Goal: Information Seeking & Learning: Learn about a topic

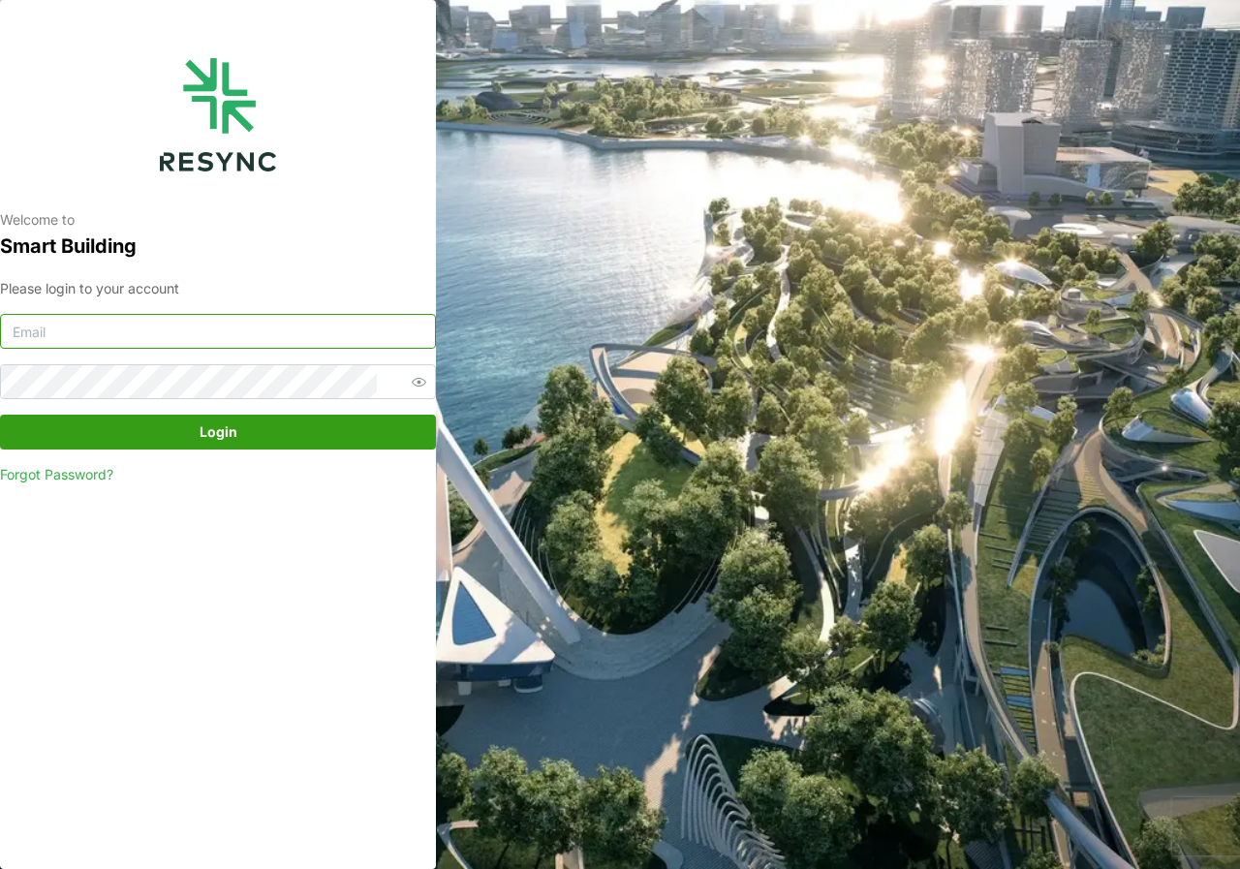
type input "adm.tech@th.knightfrank.com"
click at [231, 438] on span "Login" at bounding box center [219, 432] width 38 height 33
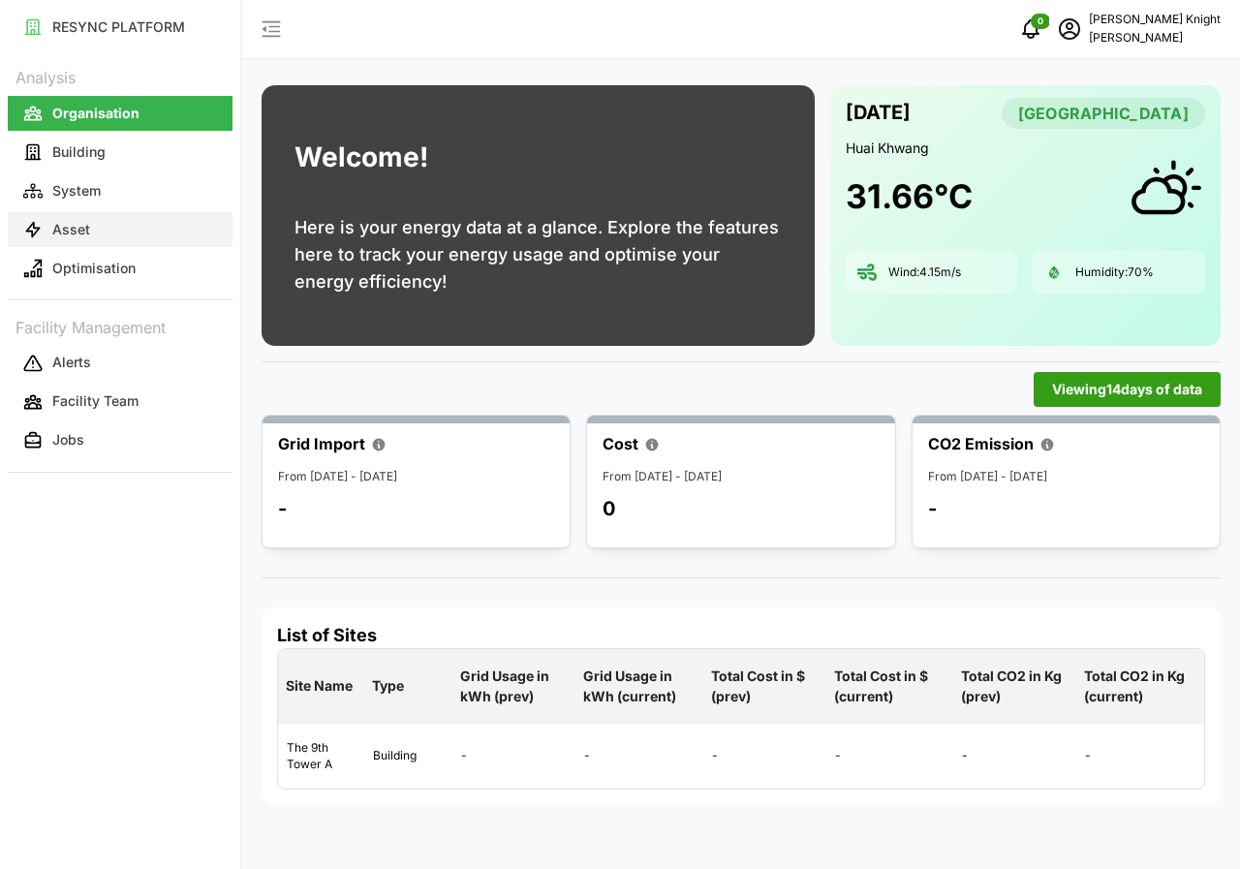
click at [120, 229] on button "Asset" at bounding box center [120, 229] width 225 height 35
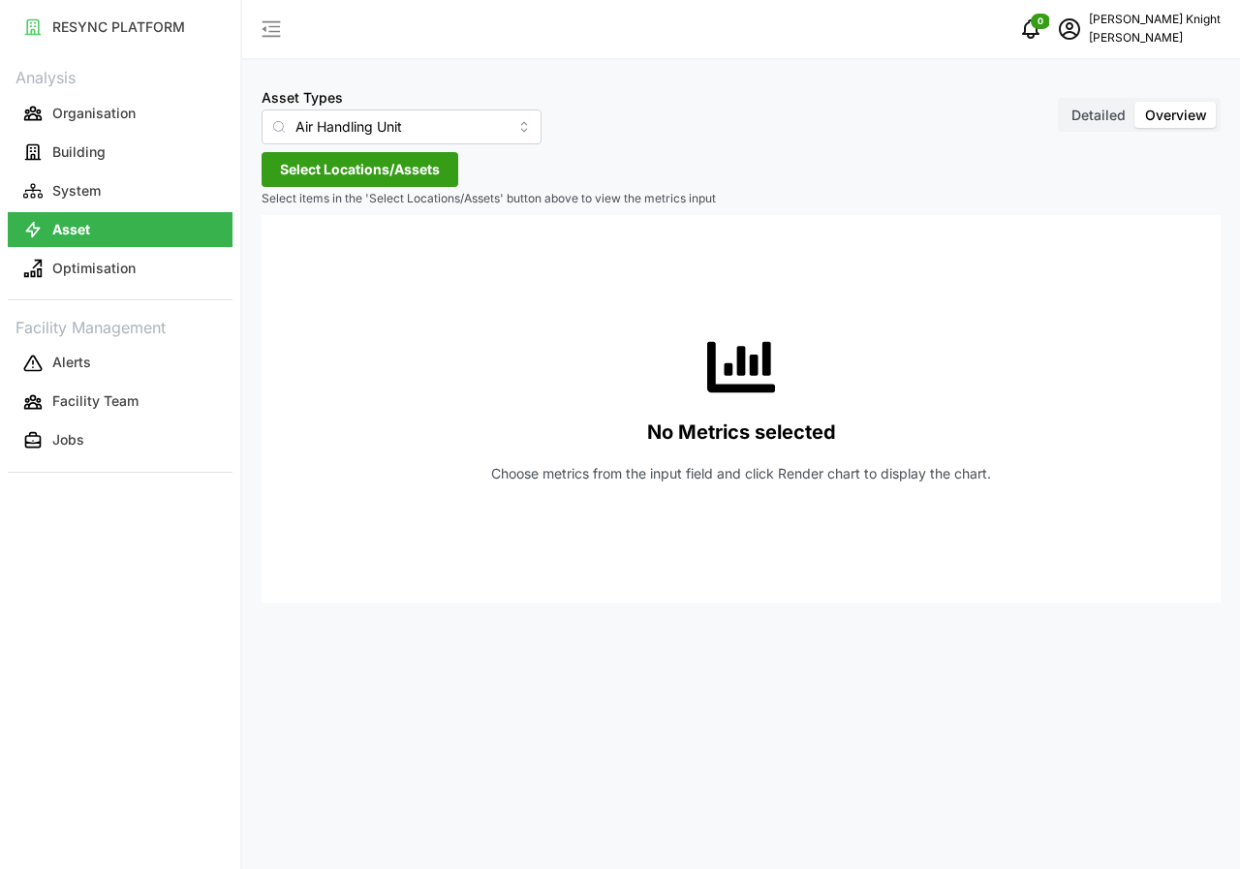
click at [1104, 110] on span "Detailed" at bounding box center [1098, 115] width 54 height 16
click at [1062, 102] on input "Detailed" at bounding box center [1062, 102] width 0 height 0
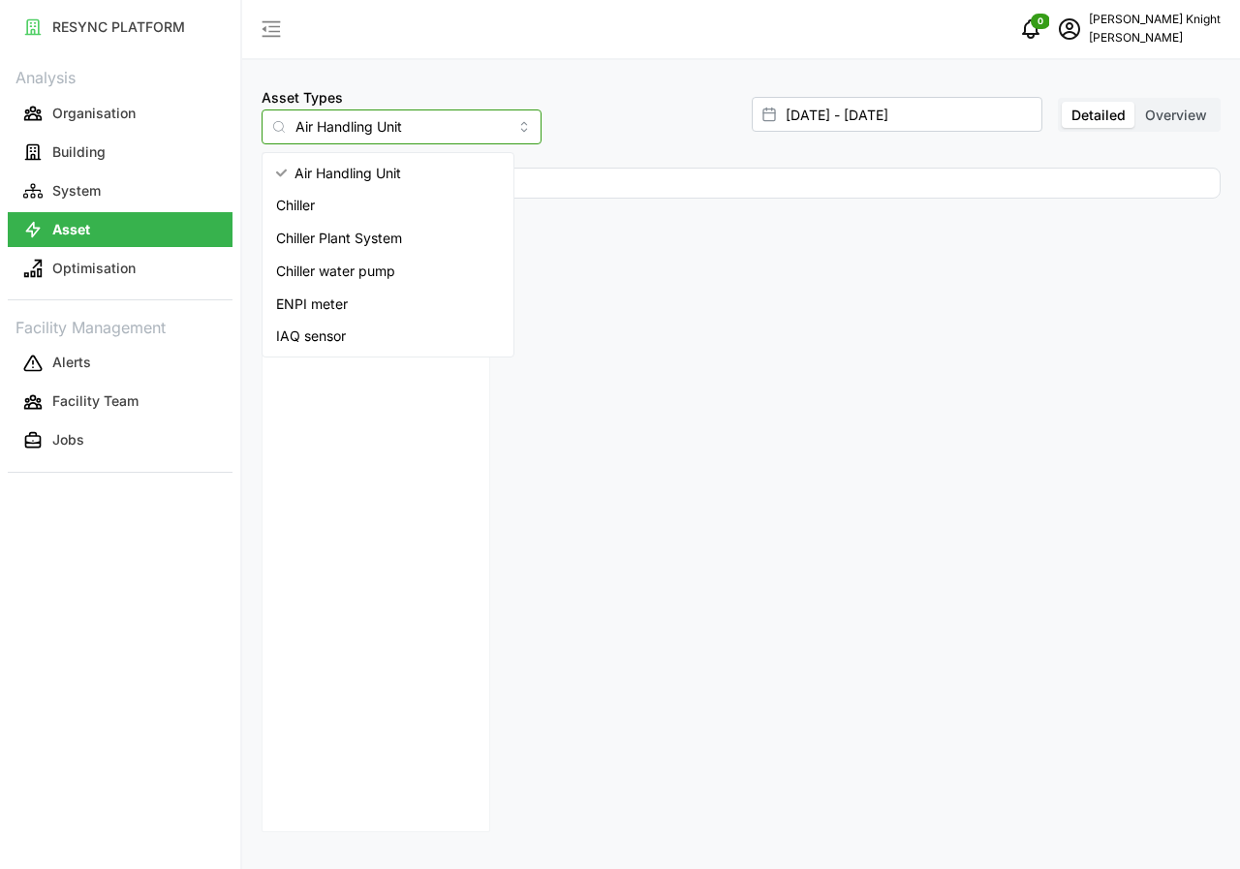
click at [494, 131] on input "Air Handling Unit" at bounding box center [402, 126] width 280 height 35
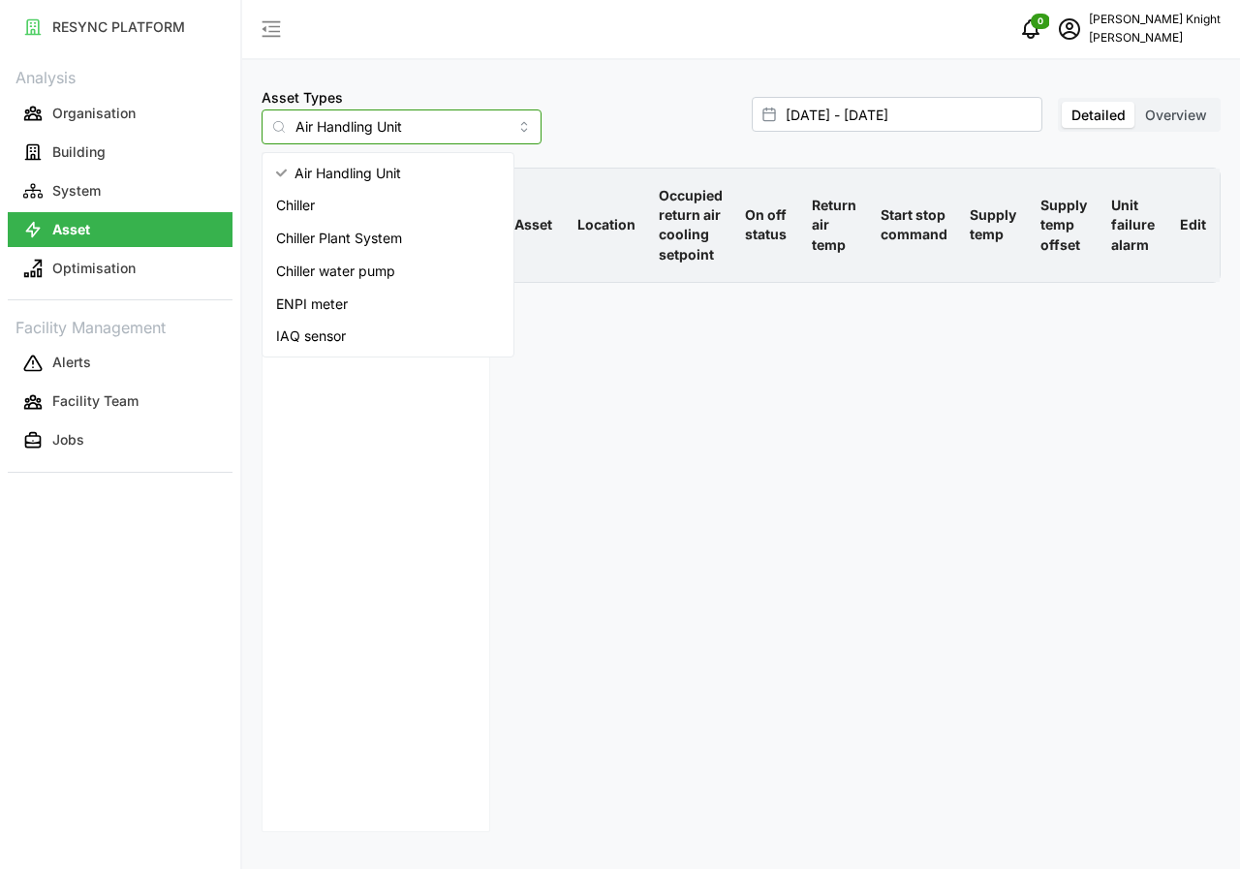
click at [357, 337] on div "IAQ sensor" at bounding box center [387, 336] width 243 height 33
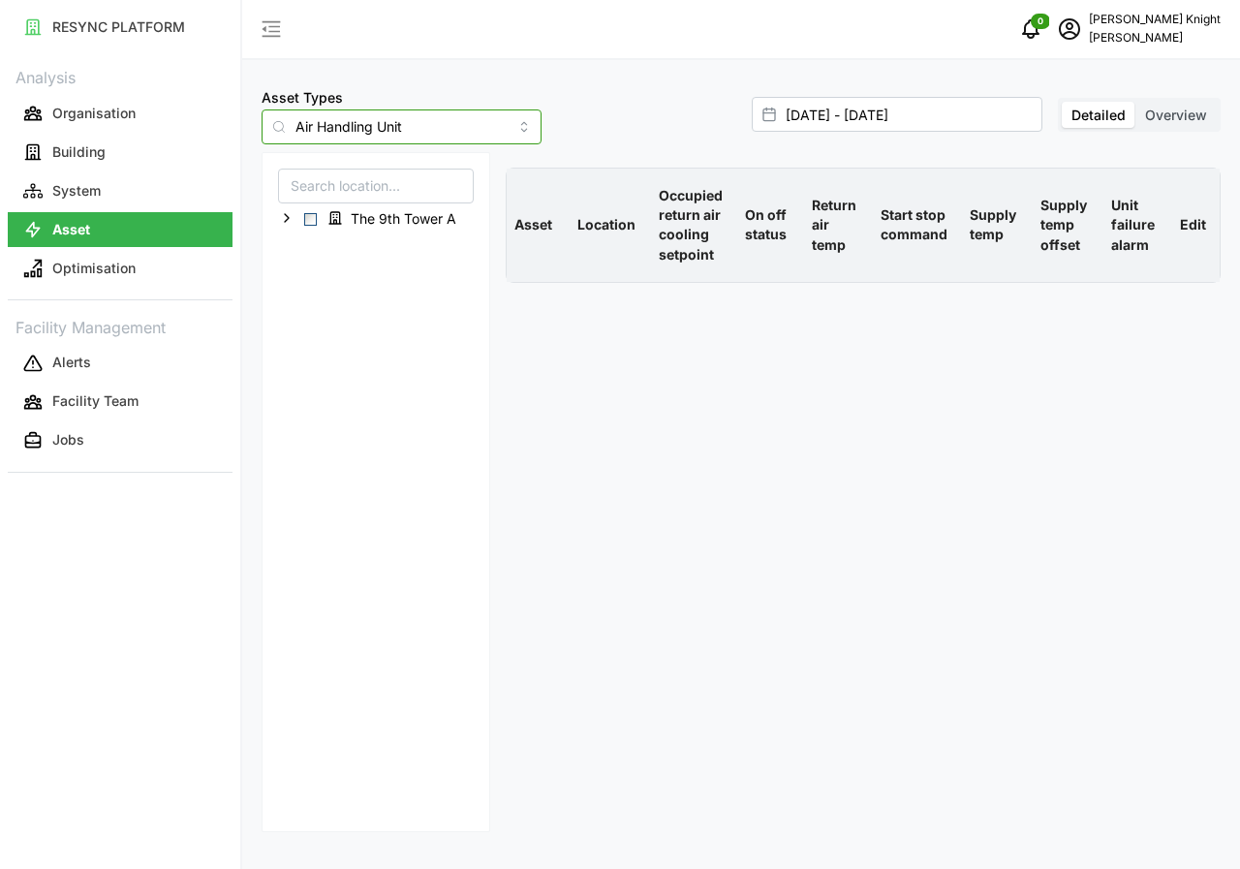
type input "IAQ sensor"
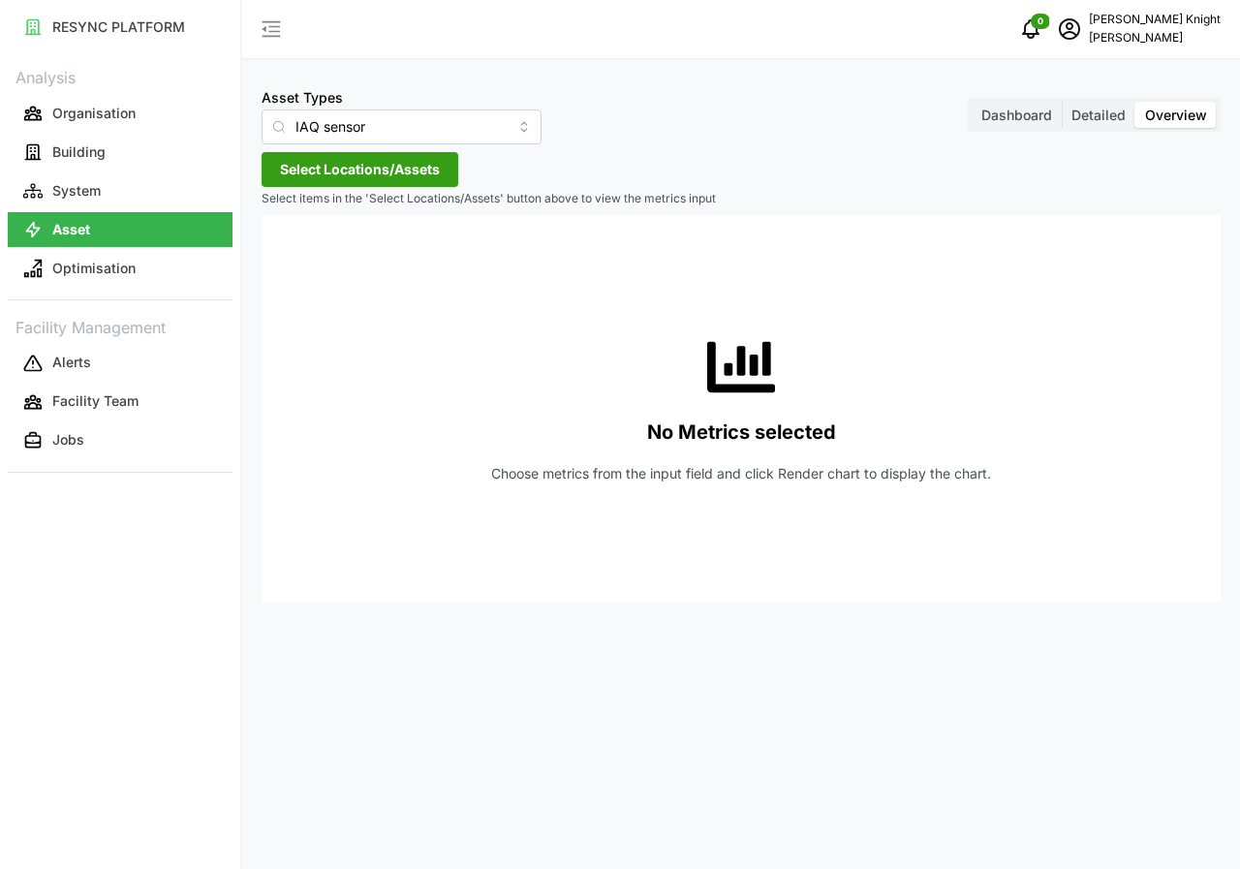
click at [1093, 115] on span "Detailed" at bounding box center [1098, 115] width 54 height 16
click at [1062, 102] on input "Detailed" at bounding box center [1062, 102] width 0 height 0
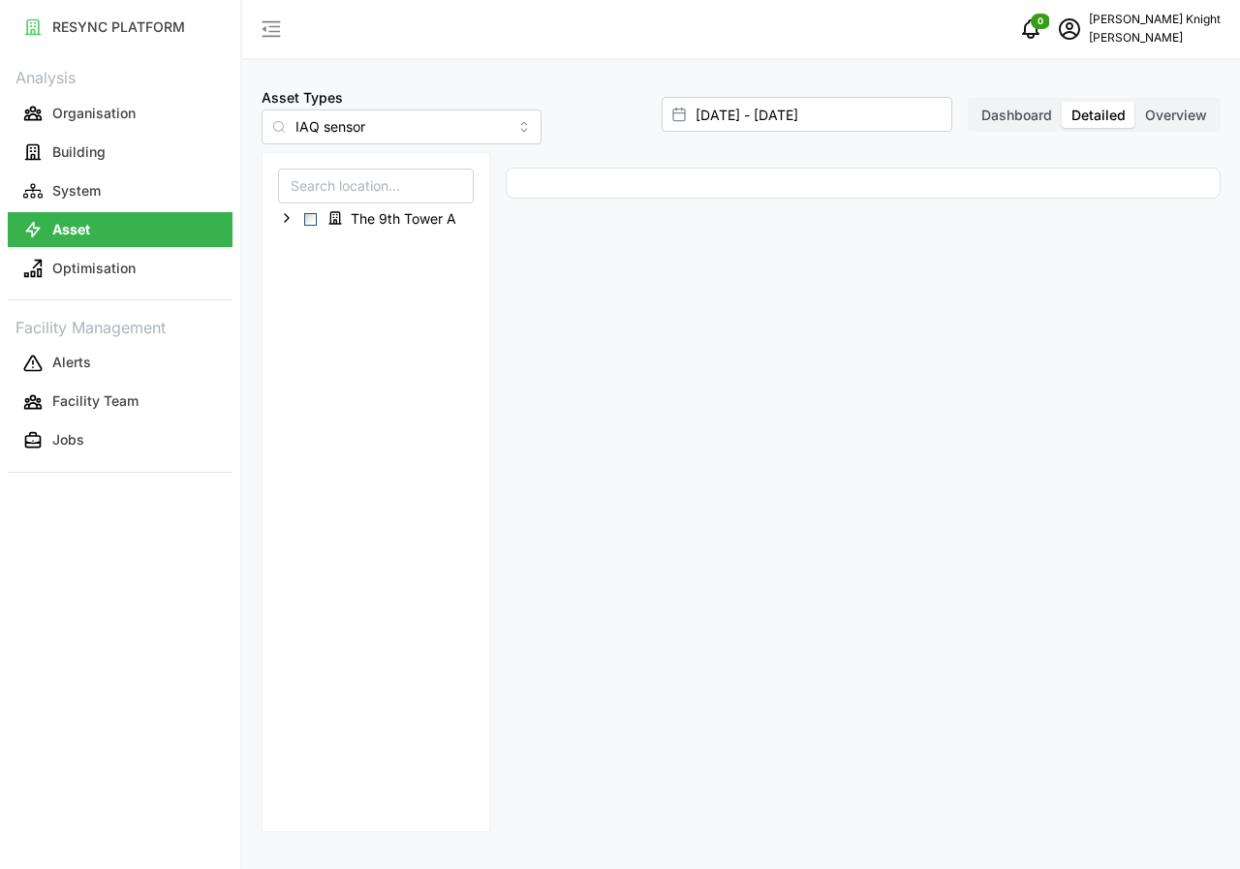
click at [1032, 118] on span "Dashboard" at bounding box center [1016, 115] width 71 height 16
click at [971, 102] on input "Dashboard" at bounding box center [971, 102] width 0 height 0
click at [308, 225] on span "Select The 9th Tower A" at bounding box center [310, 227] width 13 height 13
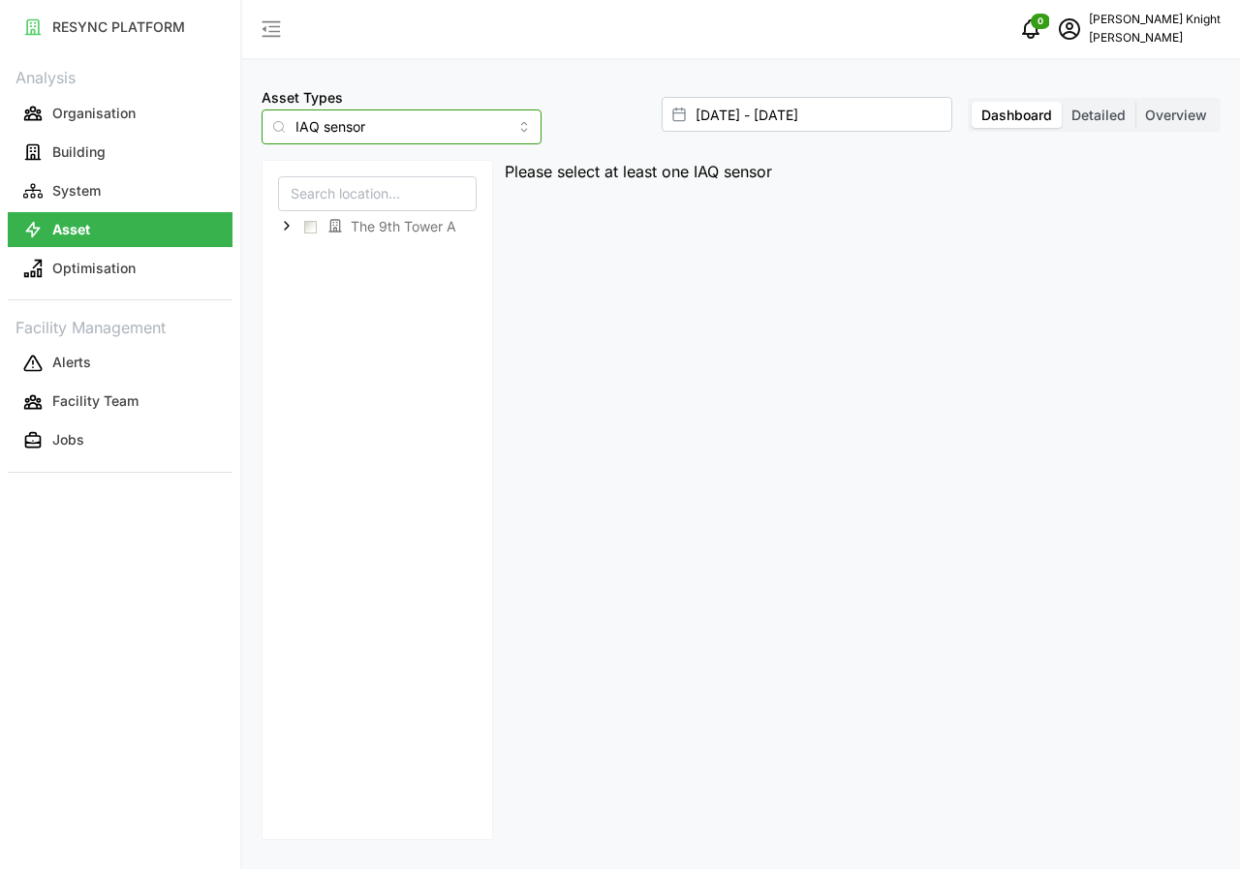
click at [495, 137] on input "IAQ sensor" at bounding box center [402, 126] width 280 height 35
click at [488, 130] on input "IAQ sensor" at bounding box center [402, 126] width 280 height 35
click at [1092, 123] on label "Detailed" at bounding box center [1099, 115] width 74 height 27
click at [1062, 102] on input "Detailed" at bounding box center [1062, 102] width 0 height 0
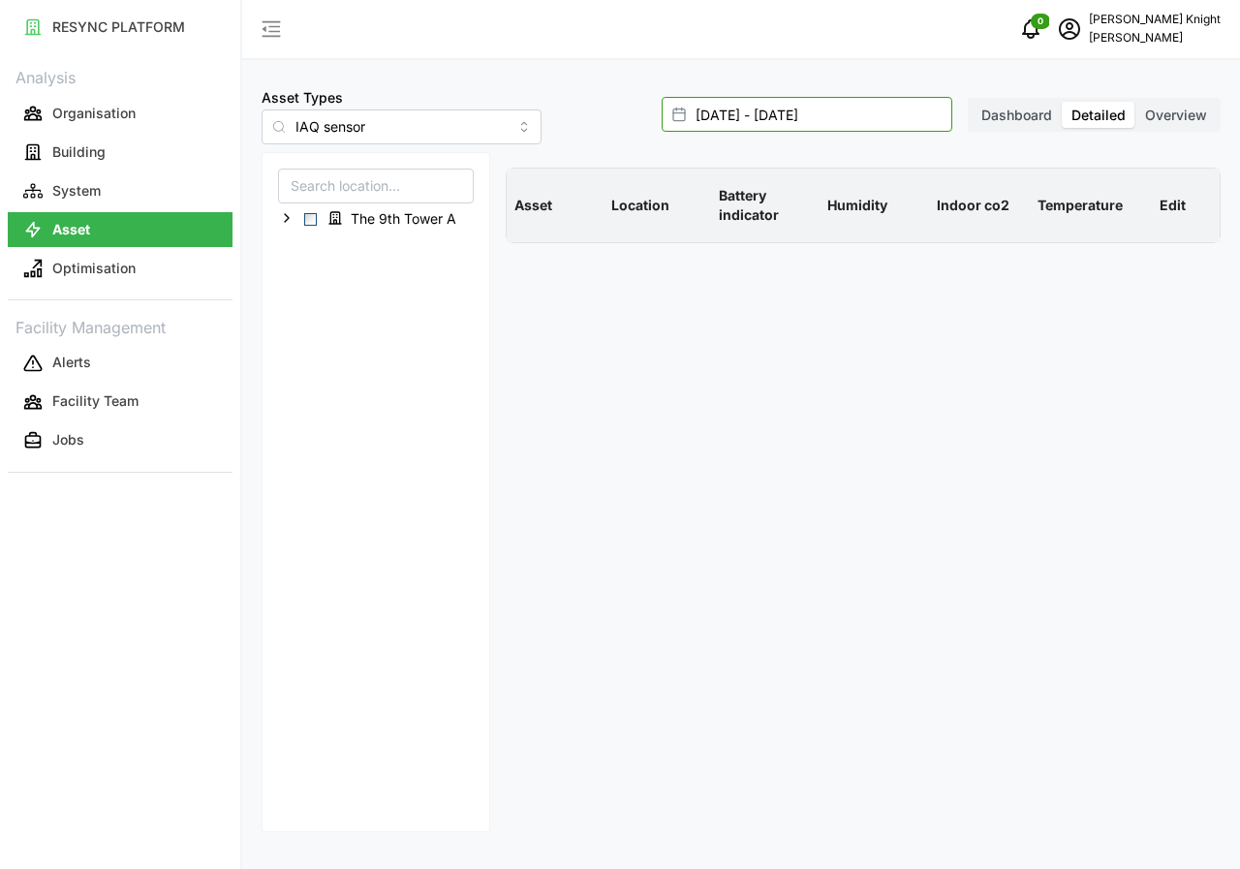
click at [766, 122] on input "[DATE] - [DATE]" at bounding box center [807, 114] width 291 height 35
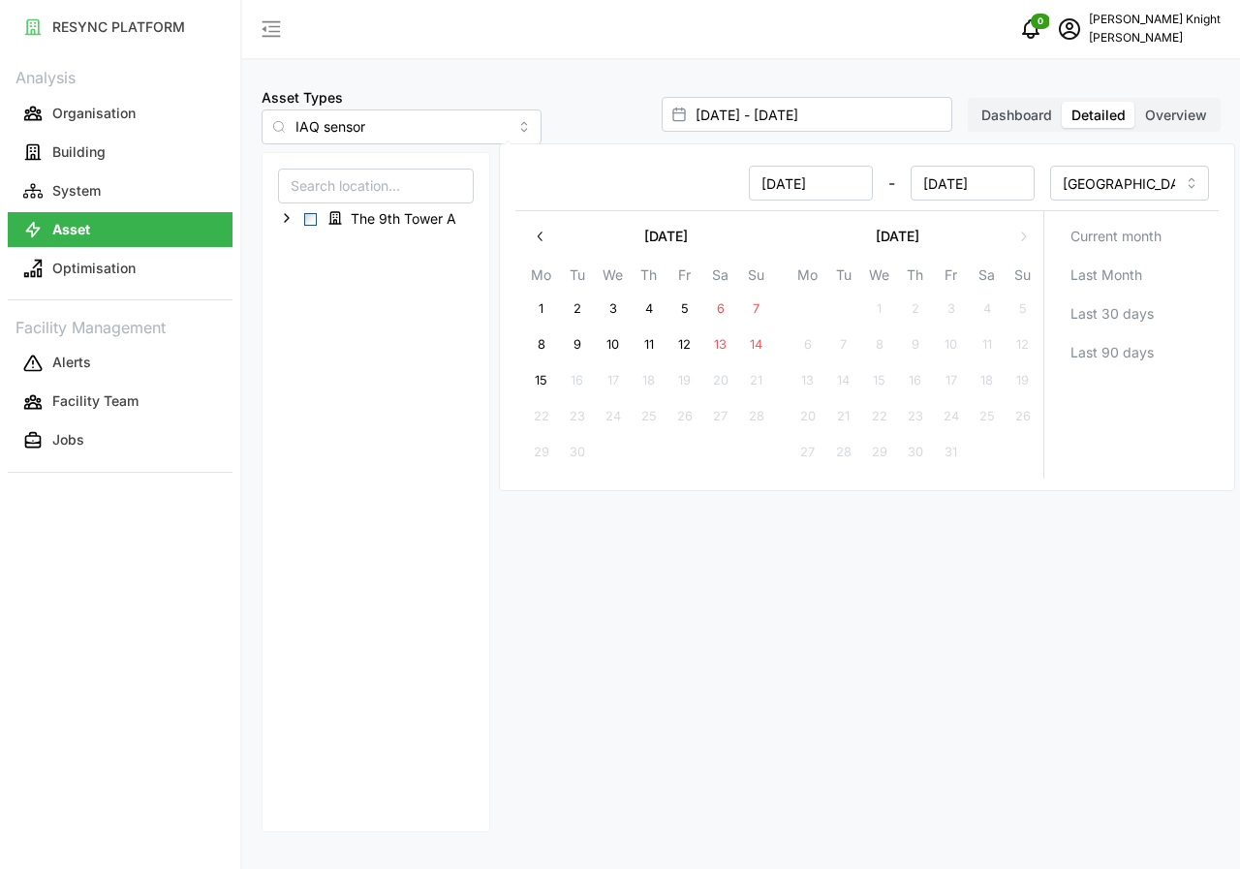
click at [538, 384] on button "15" at bounding box center [541, 380] width 35 height 35
type input "[DATE] - [DATE]"
type input "[DATE]"
click at [538, 384] on button "15" at bounding box center [541, 380] width 35 height 35
type input "[DATE] - [DATE]"
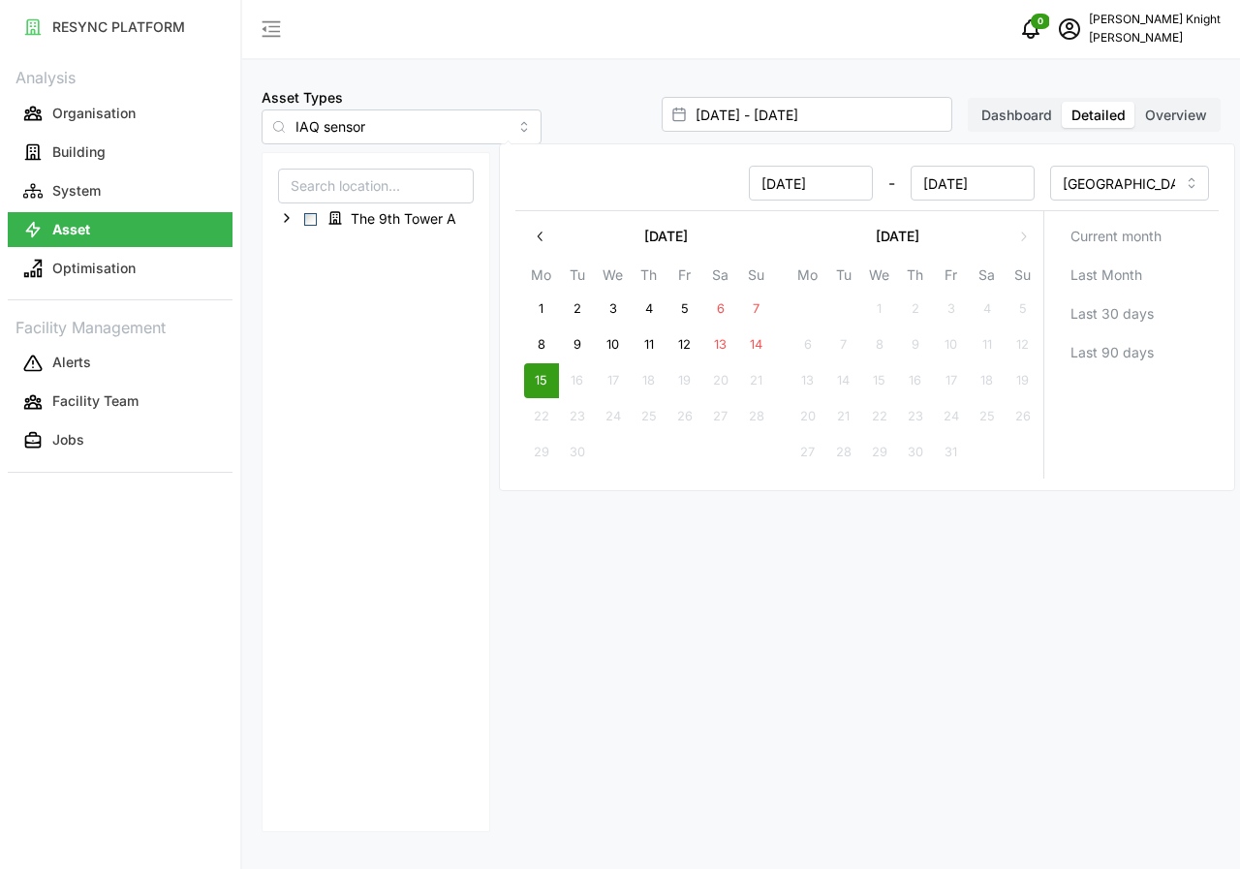
type input "[DATE]"
click at [538, 384] on button "15" at bounding box center [541, 380] width 35 height 35
click at [416, 521] on div "The 9th Tower A" at bounding box center [376, 492] width 229 height 680
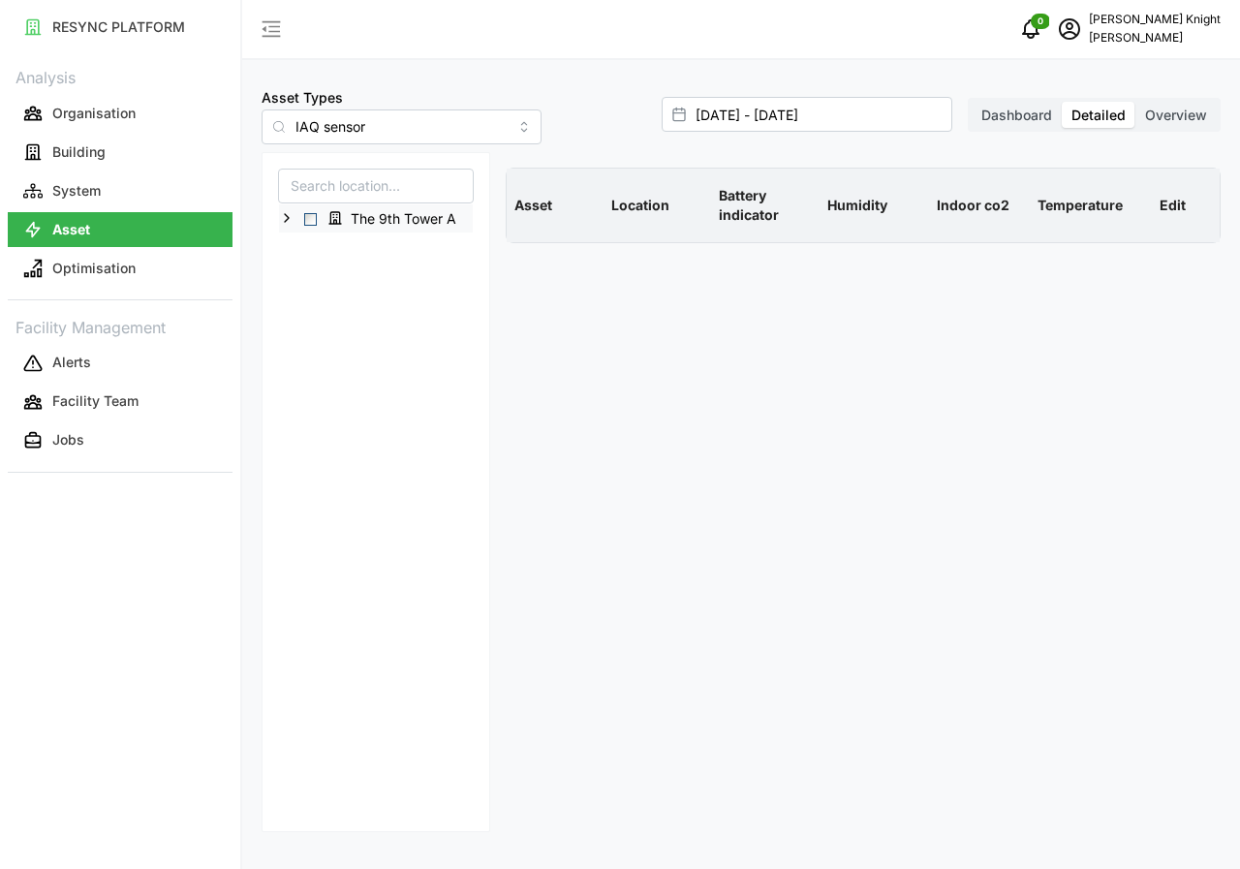
click at [309, 220] on span "Select The 9th Tower A" at bounding box center [310, 219] width 13 height 13
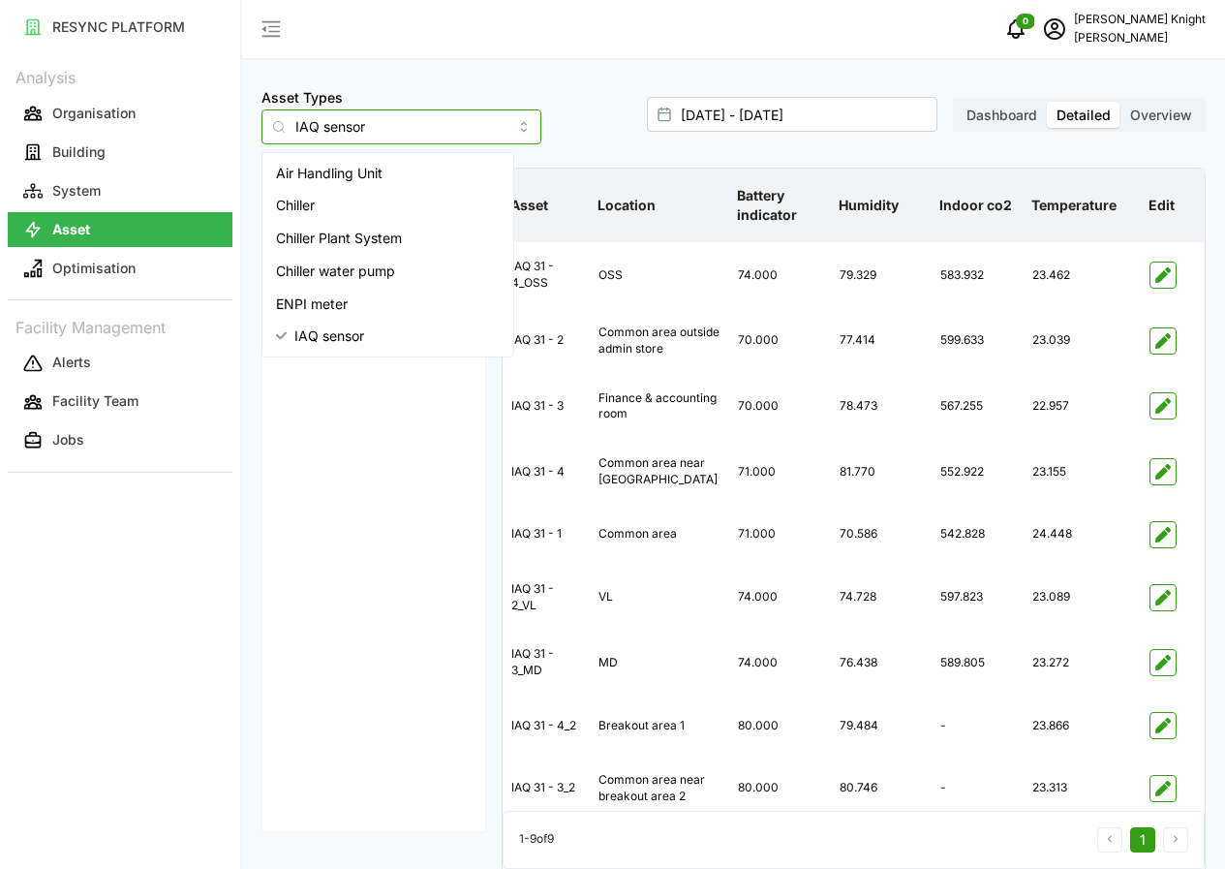
click at [498, 134] on input "IAQ sensor" at bounding box center [402, 126] width 280 height 35
click at [381, 164] on span "Air Handling Unit" at bounding box center [329, 173] width 107 height 21
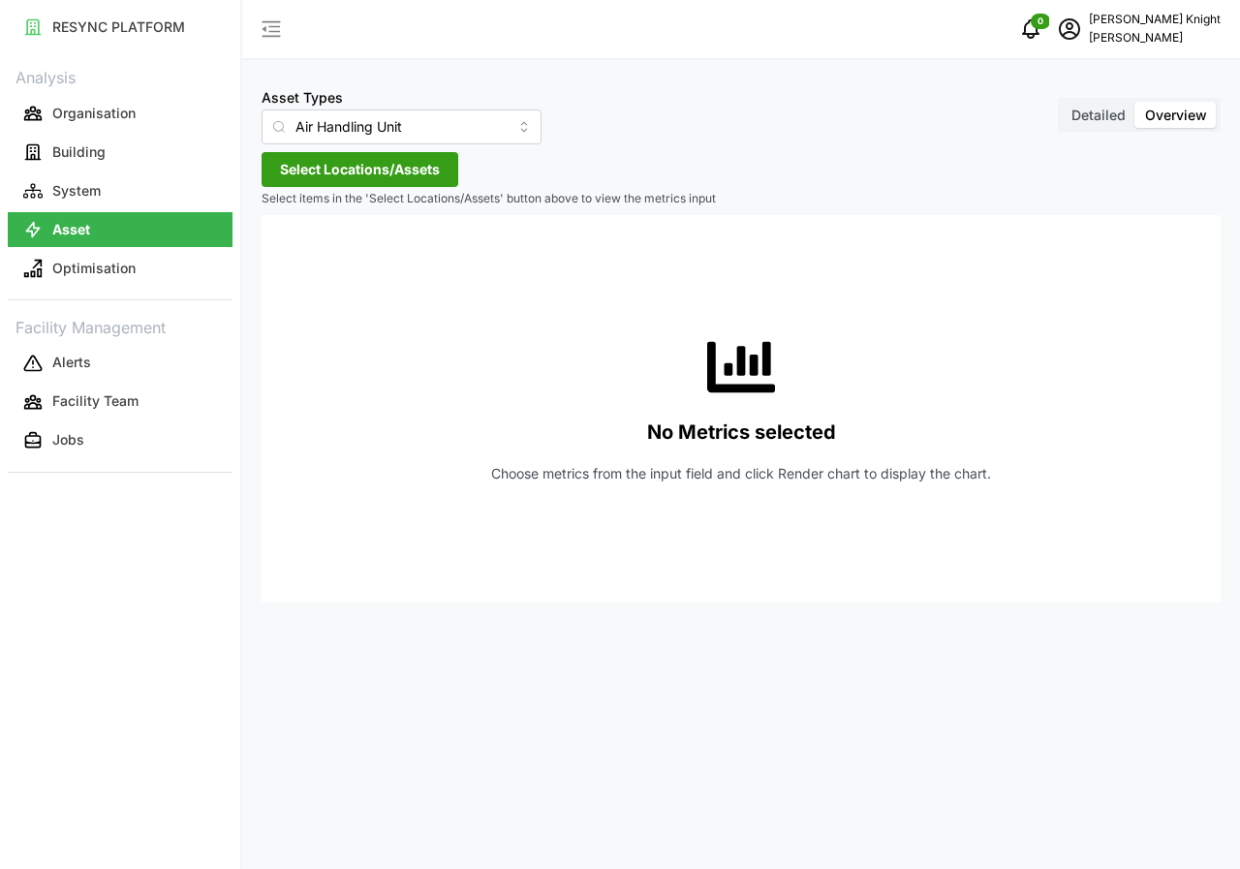
click at [1105, 119] on span "Detailed" at bounding box center [1098, 115] width 54 height 16
click at [1062, 102] on input "Detailed" at bounding box center [1062, 102] width 0 height 0
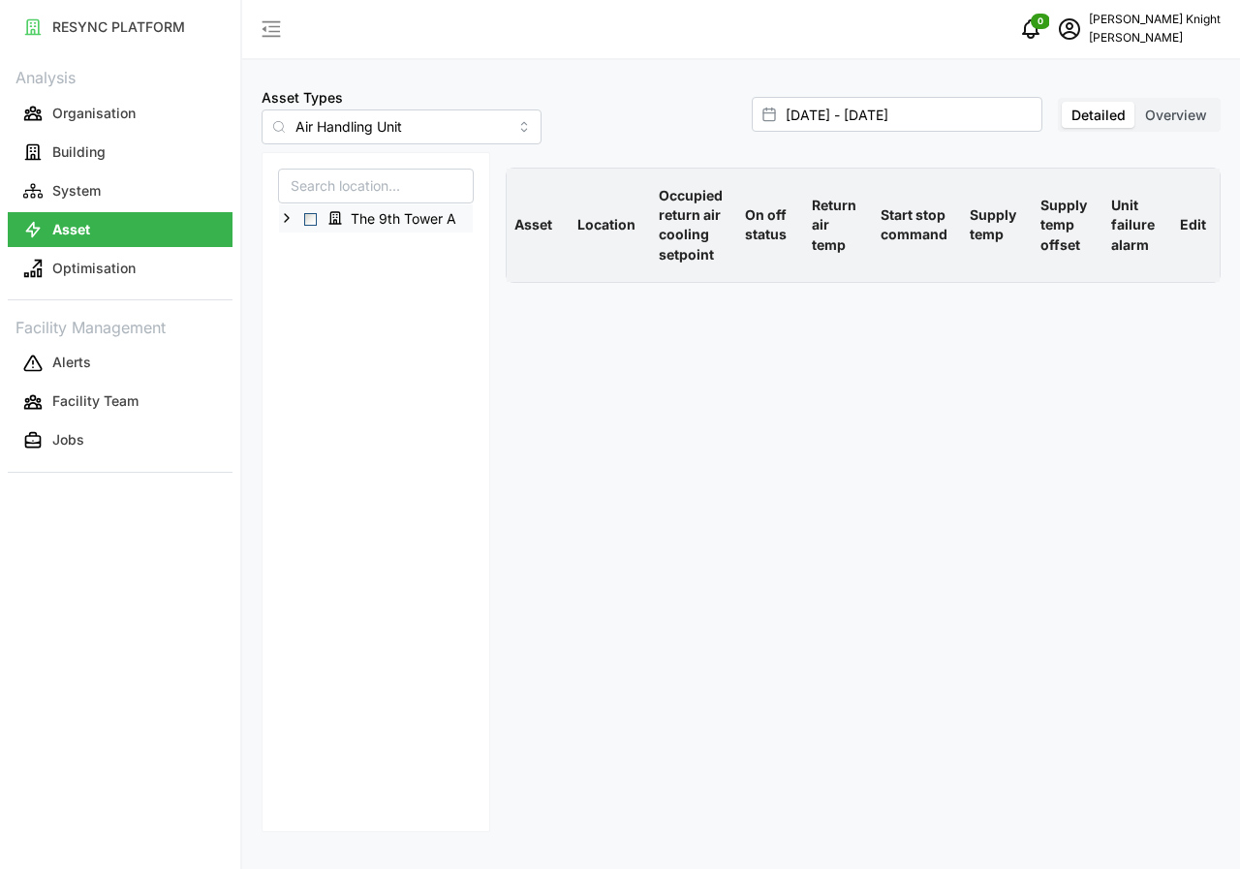
click at [313, 222] on span "Select The 9th Tower A" at bounding box center [310, 219] width 13 height 13
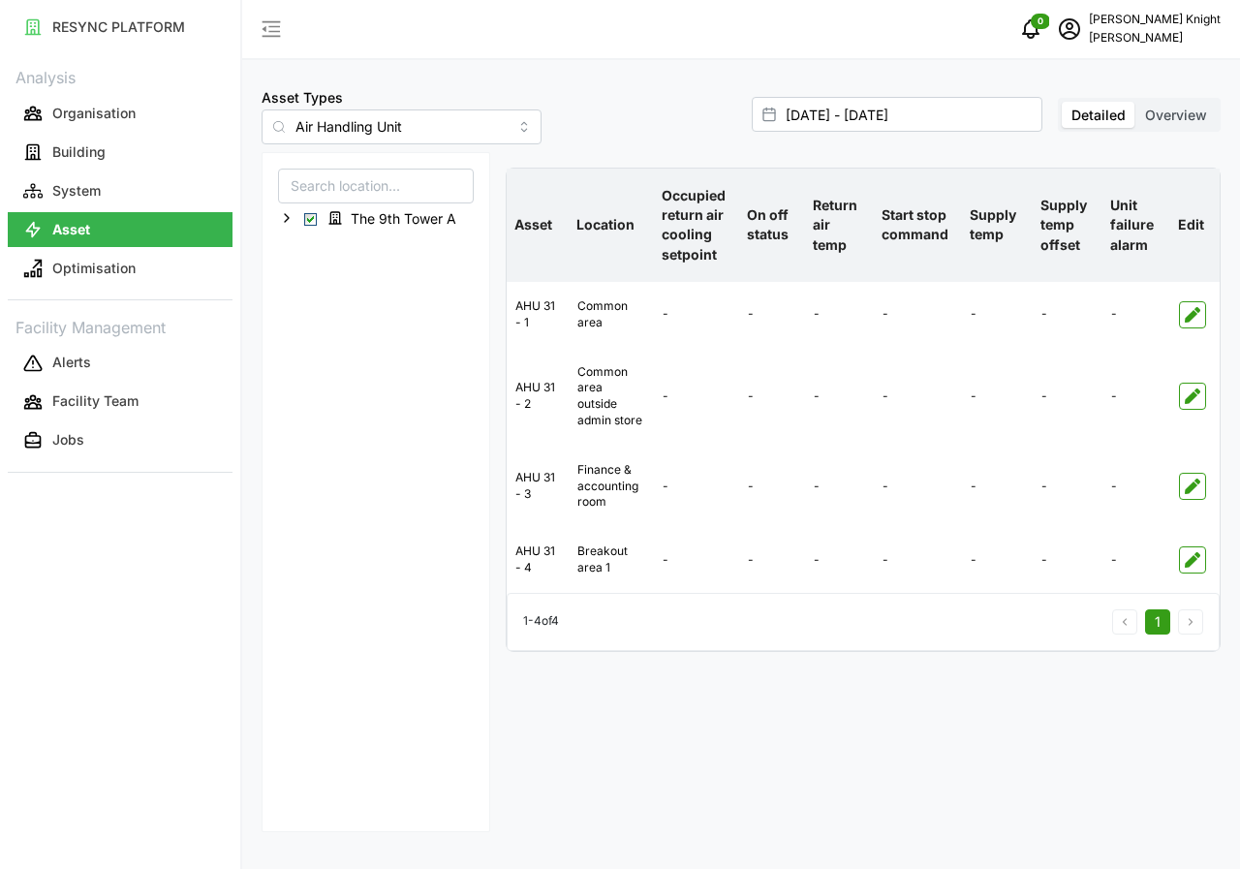
drag, startPoint x: 728, startPoint y: 764, endPoint x: 812, endPoint y: 853, distance: 122.0
click at [746, 782] on div "Asset Location Occupied return air cooling setpoint On off status Return air te…" at bounding box center [863, 500] width 731 height 680
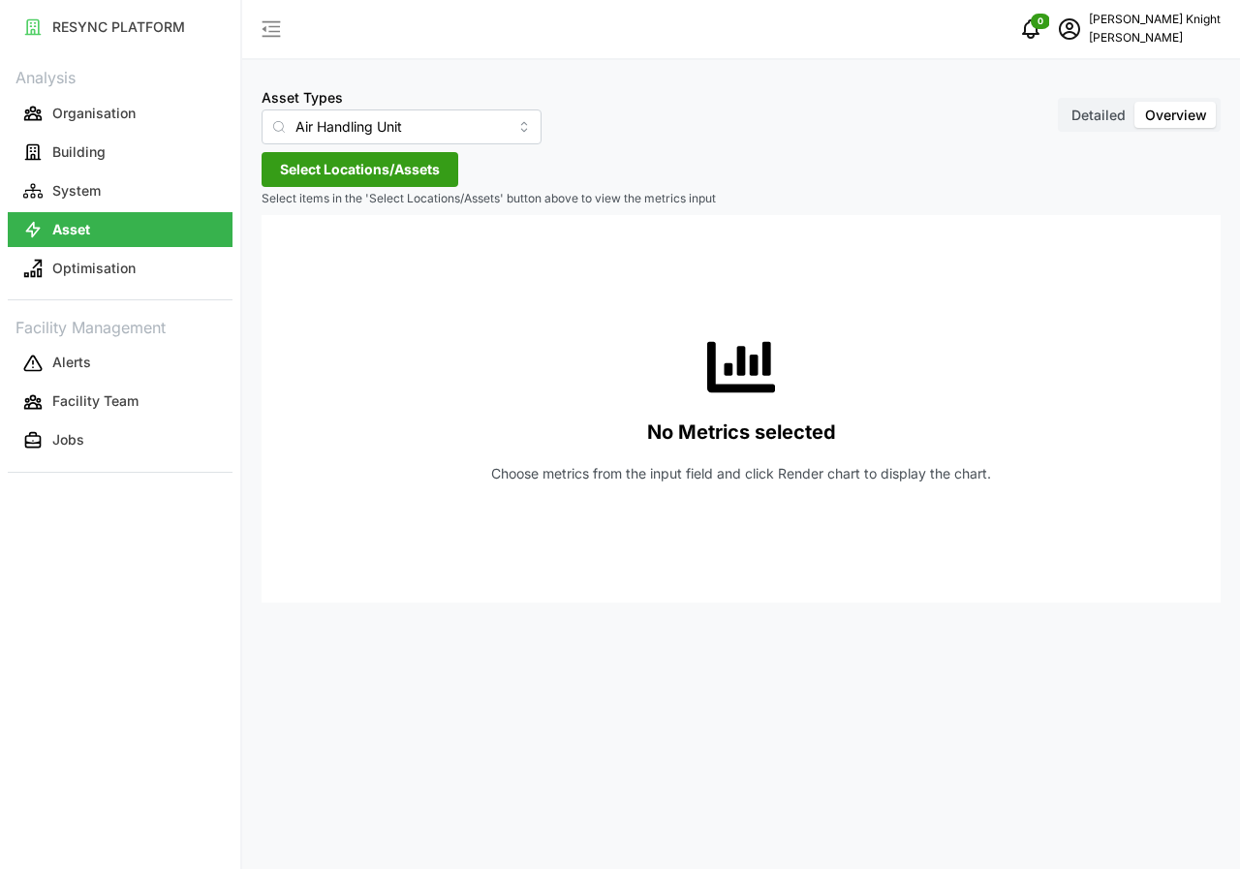
type input "IAQ sensor"
